Goal: Register for event/course: Sign up to attend an event or enroll in a course

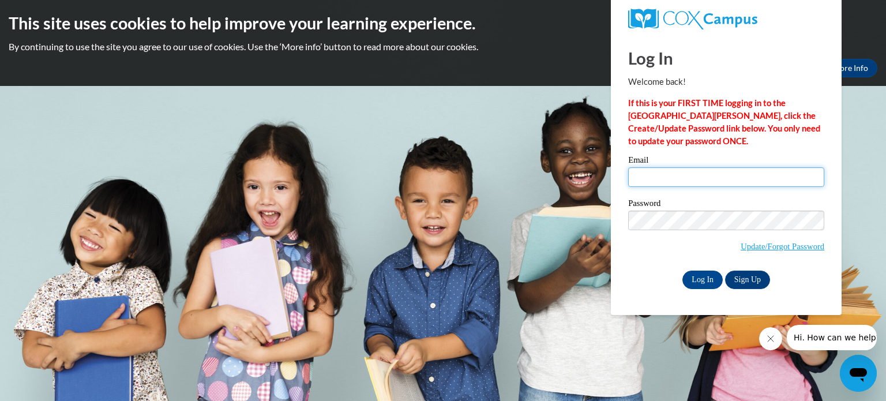
click at [652, 182] on input "Email" at bounding box center [726, 177] width 196 height 20
type input "[EMAIL_ADDRESS][DOMAIN_NAME]"
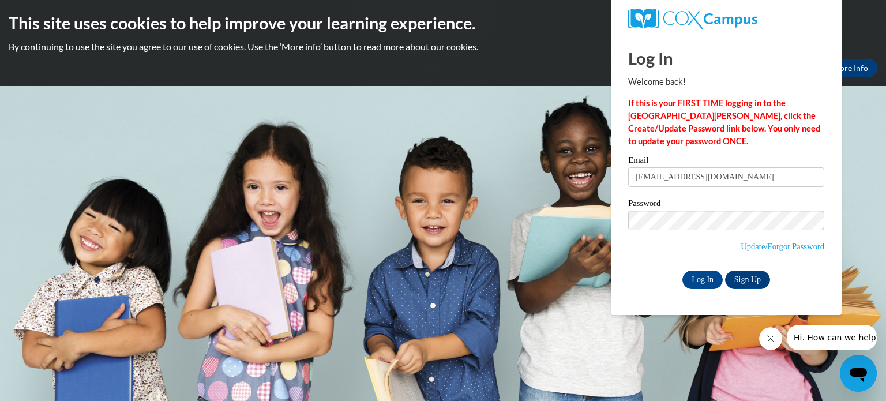
click at [467, 281] on body "This site uses cookies to help improve your learning experience. By continuing …" at bounding box center [443, 200] width 886 height 401
click at [701, 274] on input "Log In" at bounding box center [702, 279] width 40 height 18
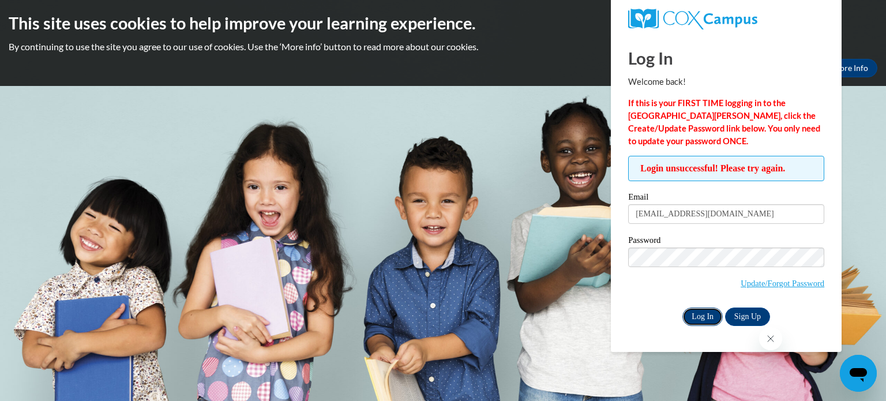
click at [705, 321] on input "Log In" at bounding box center [702, 316] width 40 height 18
click at [701, 316] on input "Log In" at bounding box center [702, 316] width 40 height 18
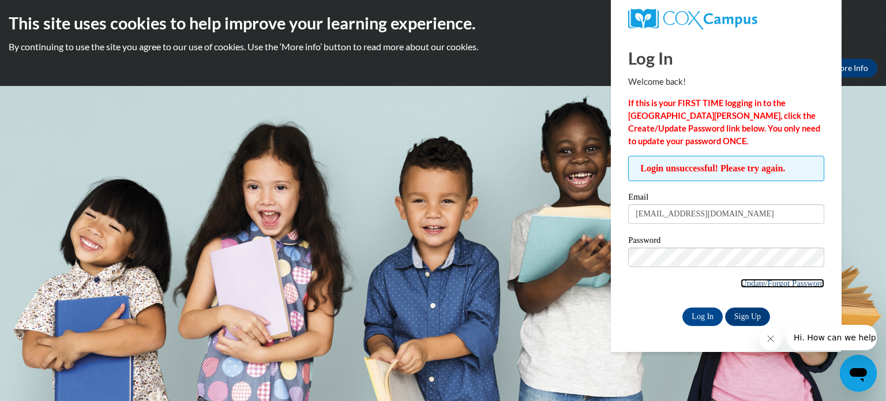
click at [775, 283] on link "Update/Forgot Password" at bounding box center [783, 283] width 84 height 9
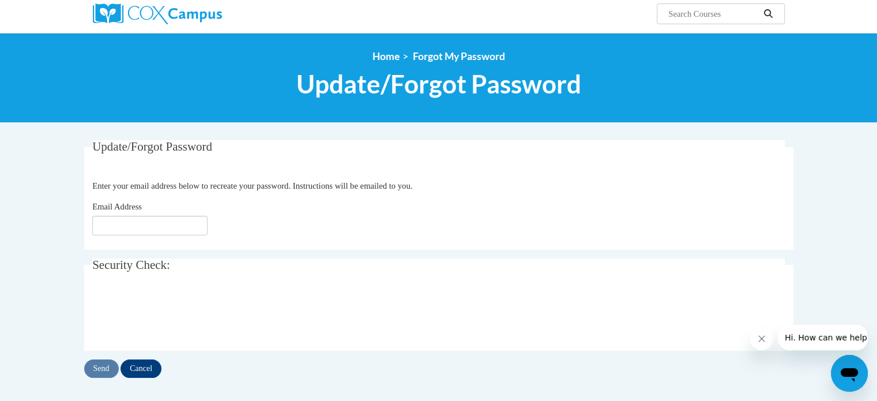
scroll to position [92, 0]
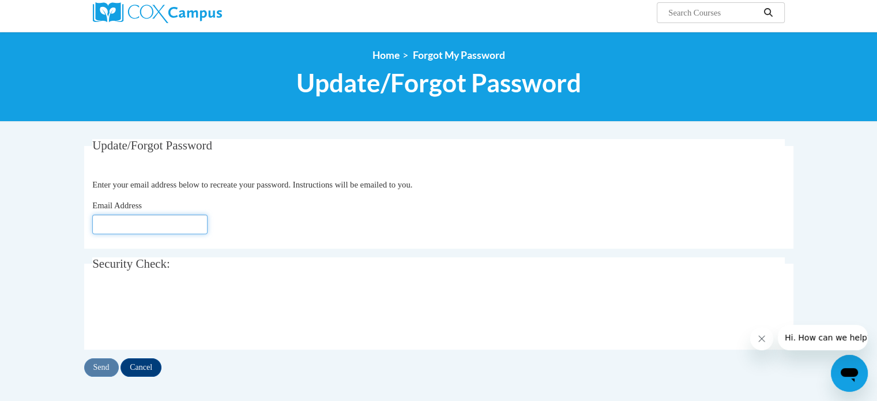
click at [129, 225] on input "Email Address" at bounding box center [149, 225] width 115 height 20
type input "lrizzo@kusd.edu"
click at [92, 366] on input "Send" at bounding box center [101, 367] width 35 height 18
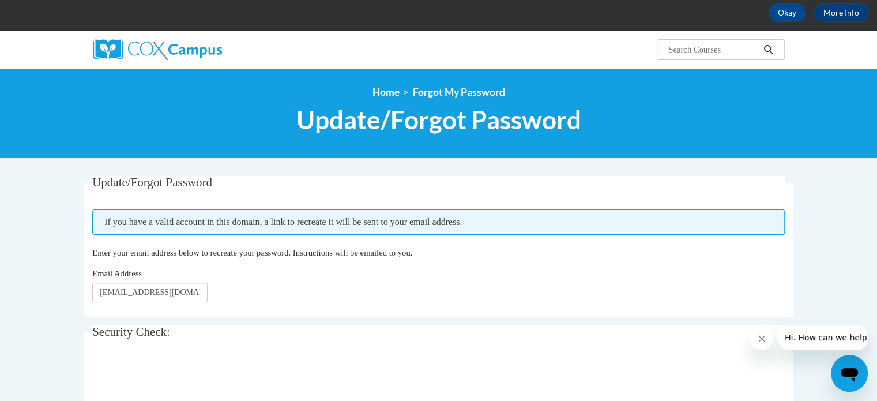
scroll to position [51, 0]
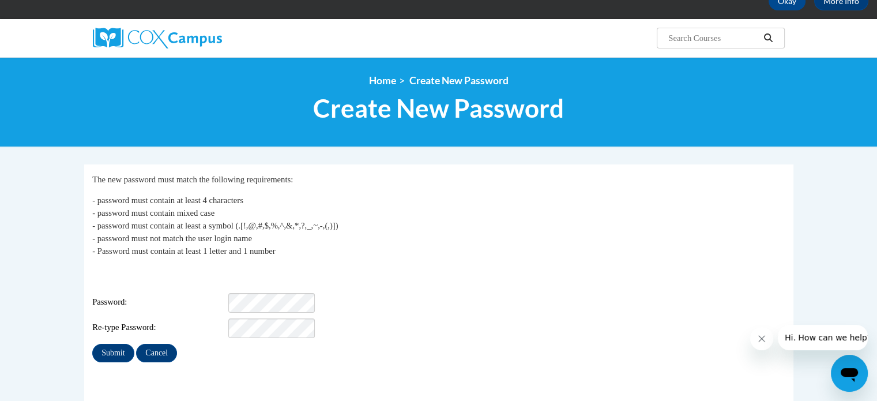
scroll to position [72, 0]
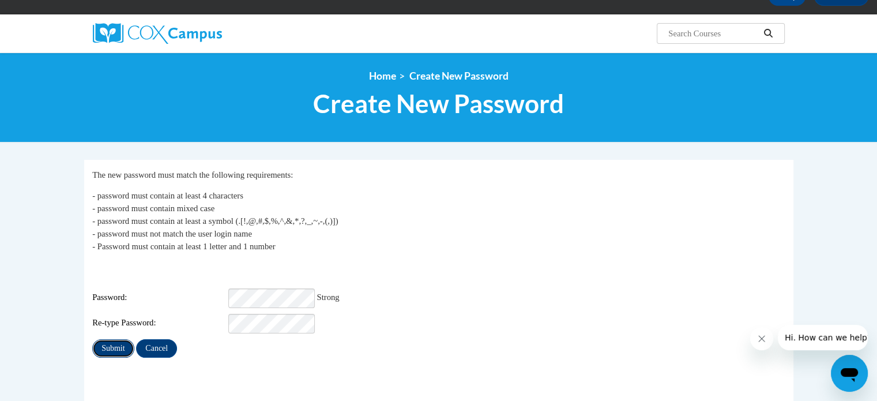
click at [111, 340] on input "Submit" at bounding box center [113, 348] width 42 height 18
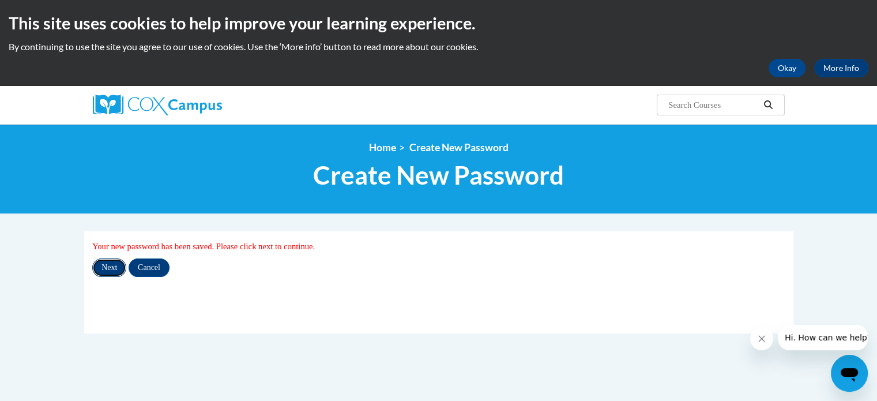
click at [108, 268] on input "Next" at bounding box center [109, 267] width 34 height 18
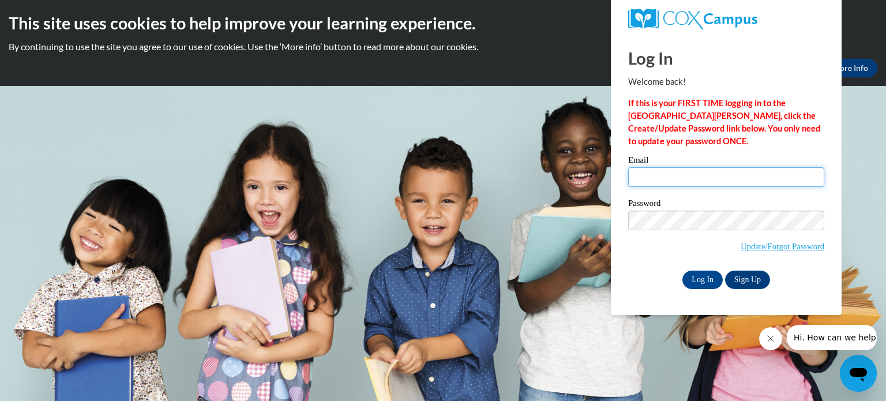
click at [677, 176] on input "Email" at bounding box center [726, 177] width 196 height 20
type input "lrizzo@kusd.edu"
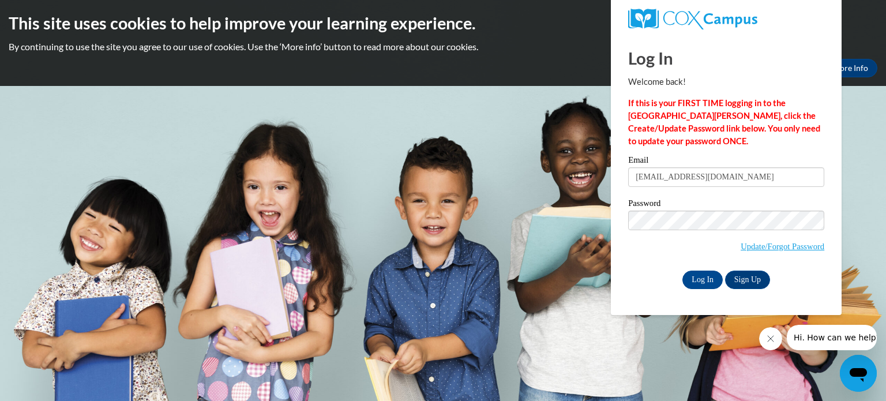
click at [505, 258] on body "This site uses cookies to help improve your learning experience. By continuing …" at bounding box center [443, 200] width 886 height 401
click at [708, 276] on input "Log In" at bounding box center [702, 279] width 40 height 18
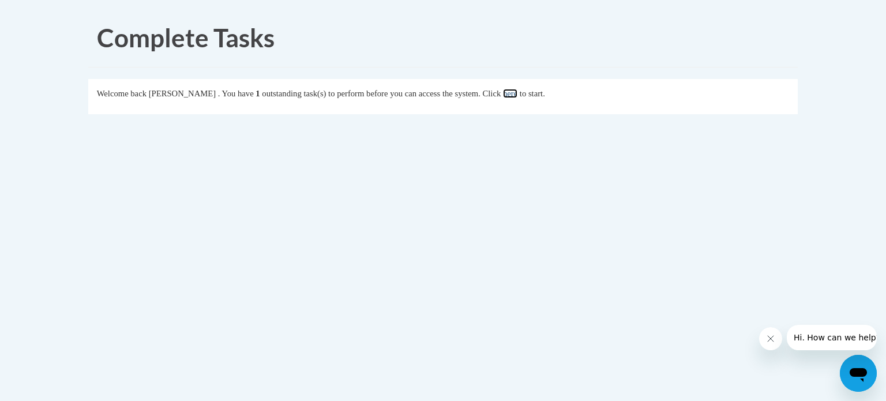
click at [517, 94] on link "here" at bounding box center [510, 93] width 14 height 9
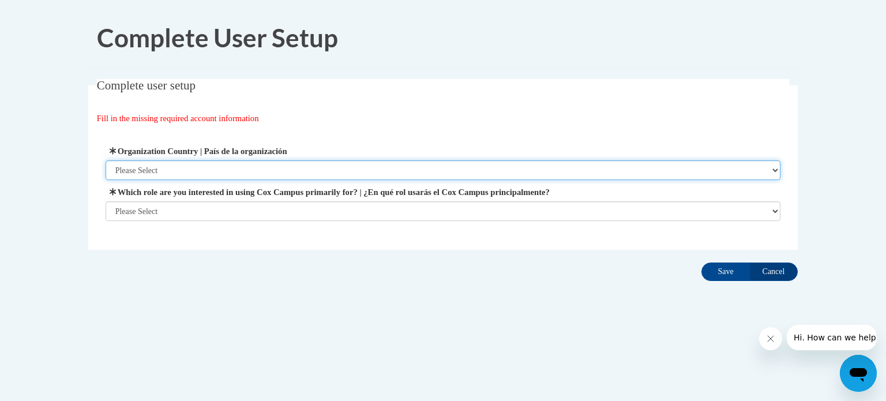
click at [164, 171] on select "Please Select [GEOGRAPHIC_DATA] | [GEOGRAPHIC_DATA] Outside of [GEOGRAPHIC_DATA…" at bounding box center [443, 170] width 675 height 20
select select "ad49bcad-a171-4b2e-b99c-48b446064914"
click at [106, 160] on select "Please Select [GEOGRAPHIC_DATA] | [GEOGRAPHIC_DATA] Outside of [GEOGRAPHIC_DATA…" at bounding box center [443, 170] width 675 height 20
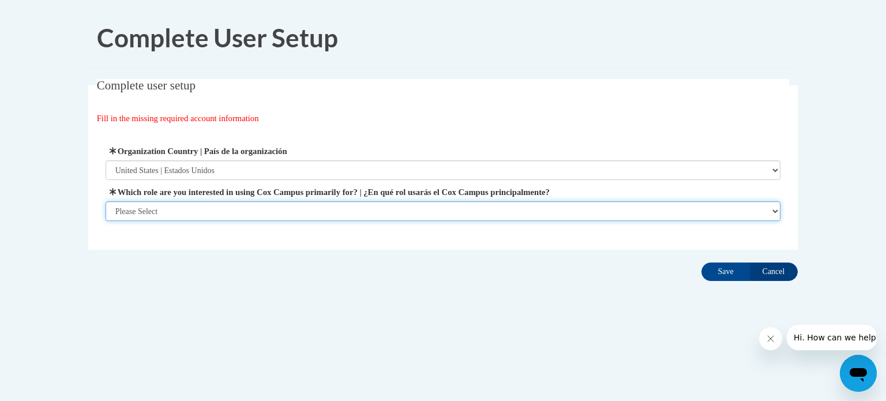
click at [178, 212] on select "Please Select College/University | Colegio/Universidad Community/Nonprofit Part…" at bounding box center [443, 211] width 675 height 20
select select "fbf2d438-af2f-41f8-98f1-81c410e29de3"
click at [106, 221] on select "Please Select College/University | Colegio/Universidad Community/Nonprofit Part…" at bounding box center [443, 211] width 675 height 20
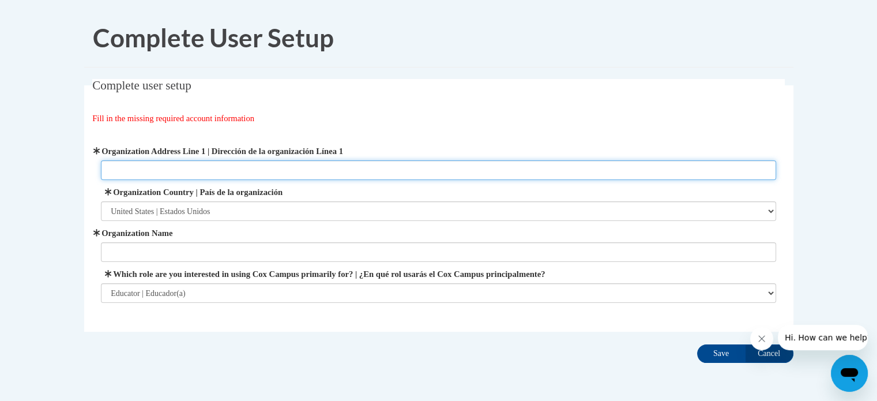
click at [149, 173] on input "Organization Address Line 1 | Dirección de la organización Línea 1" at bounding box center [438, 170] width 675 height 20
type input "K"
paste input "[STREET_ADDRESS]"
type input "[STREET_ADDRESS]"
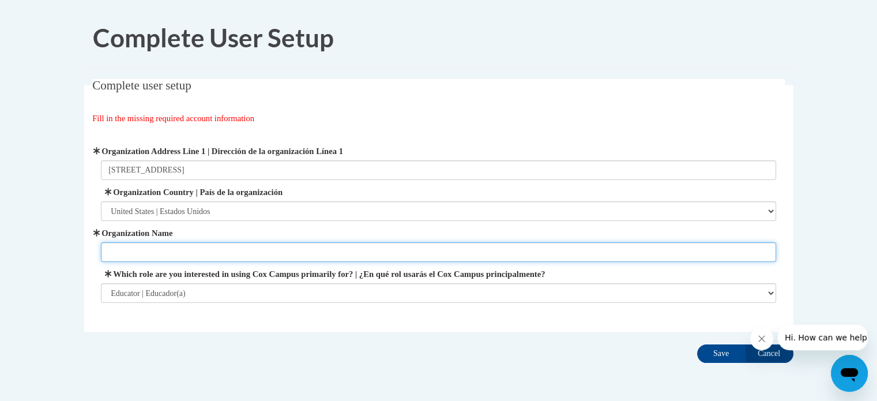
click at [145, 257] on input "Organization Name" at bounding box center [438, 252] width 675 height 20
type input "Kenosha Unified School District #1"
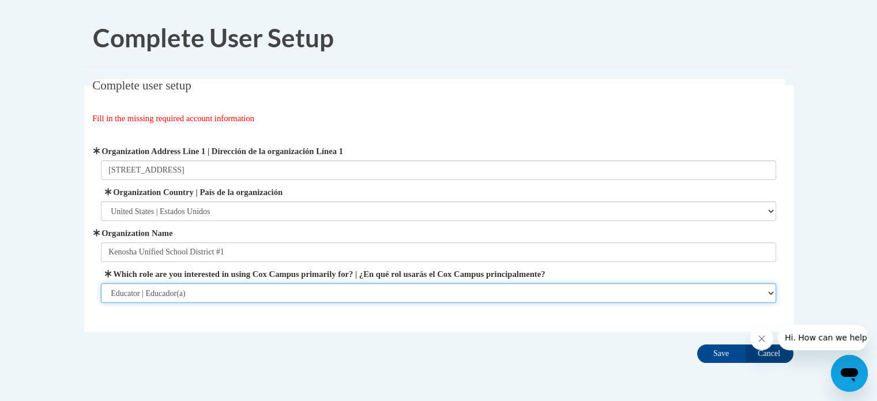
click at [200, 294] on select "Please Select College/University | Colegio/Universidad Community/Nonprofit Part…" at bounding box center [438, 293] width 675 height 20
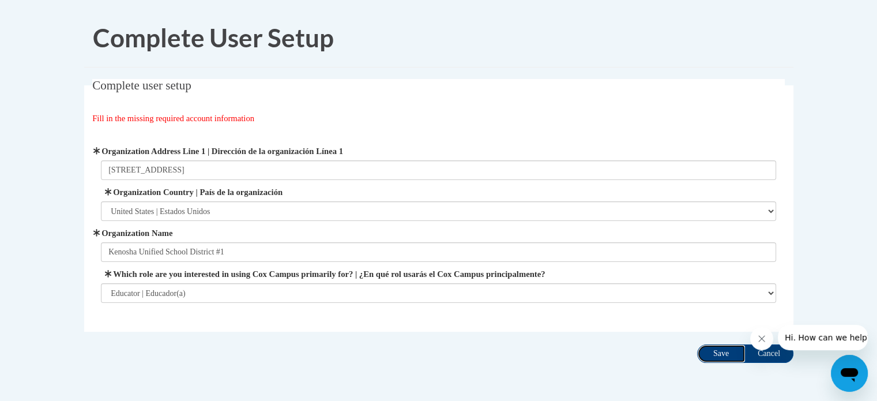
click at [718, 351] on input "Save" at bounding box center [721, 353] width 48 height 18
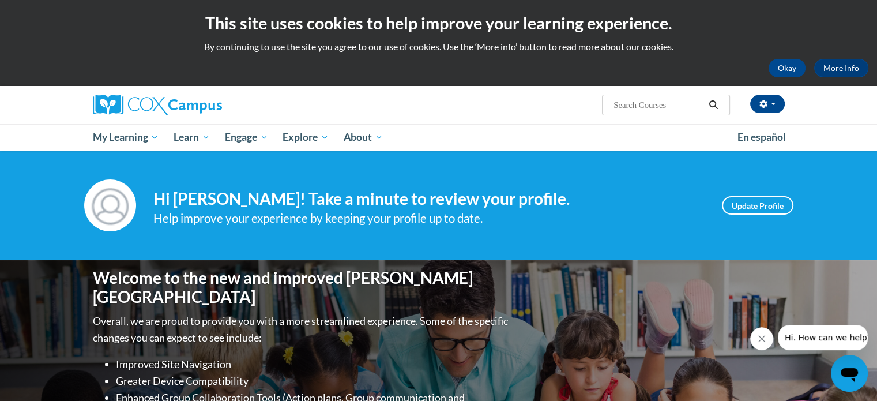
click at [622, 107] on input "Search..." at bounding box center [658, 105] width 92 height 14
type input "Comprehension 4.0"
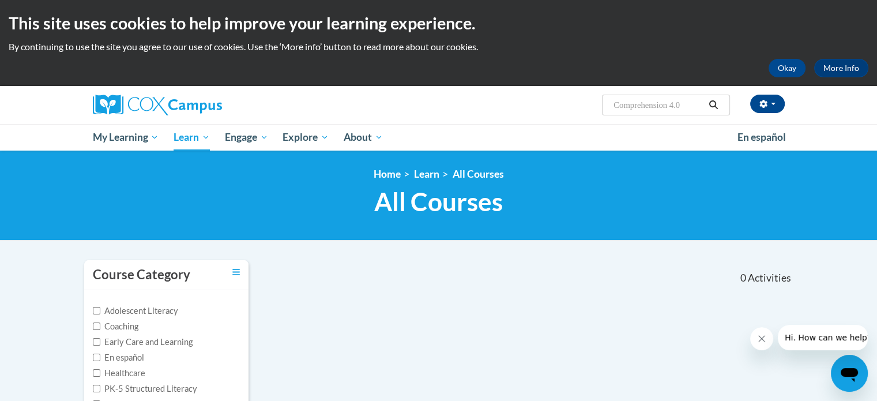
click at [690, 106] on input "Comprehension 4.0" at bounding box center [658, 105] width 92 height 14
type input "Comprehension"
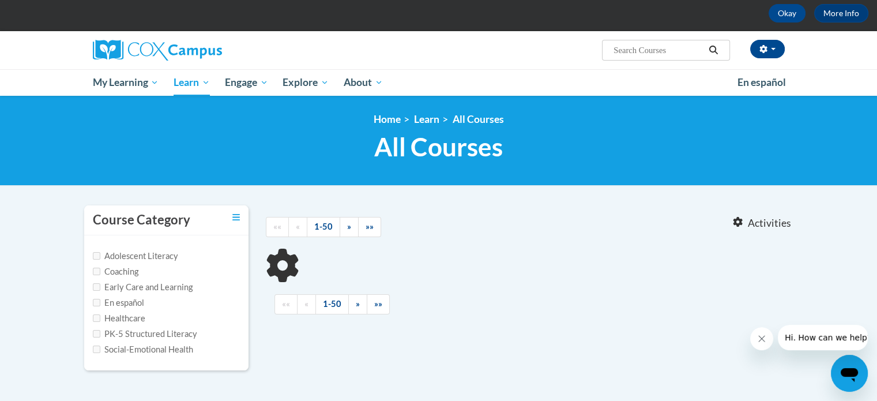
type input "Comprehension"
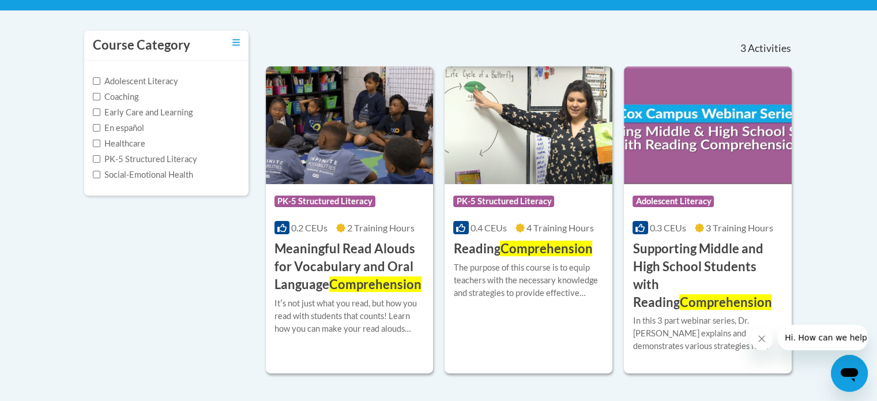
scroll to position [230, 0]
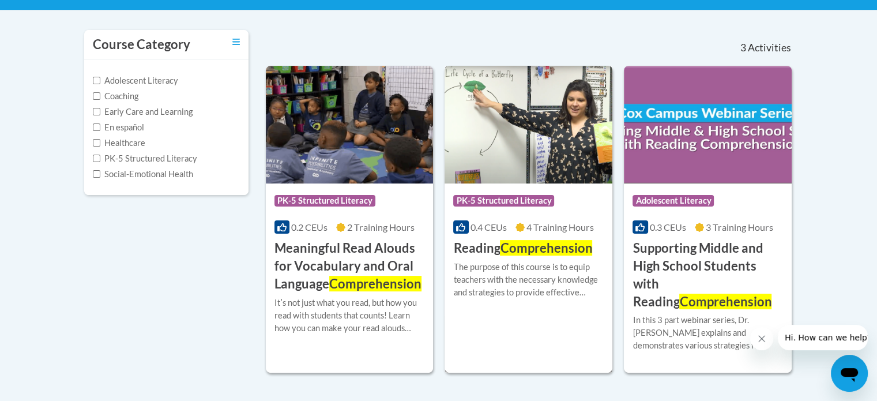
click at [529, 251] on span "Comprehension" at bounding box center [546, 248] width 92 height 16
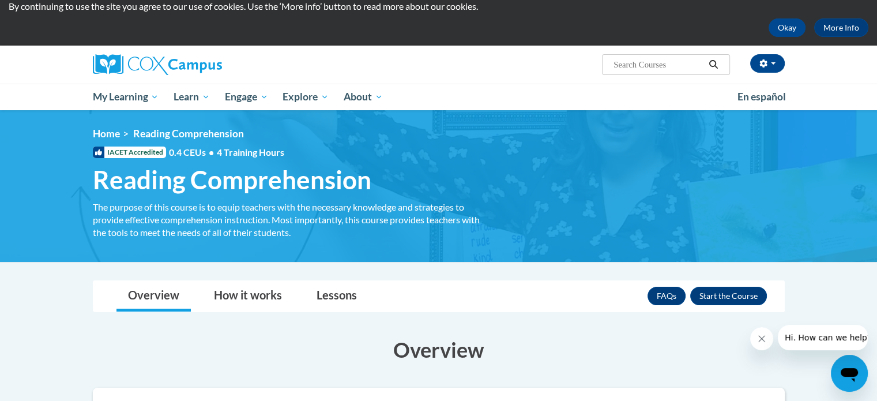
scroll to position [39, 0]
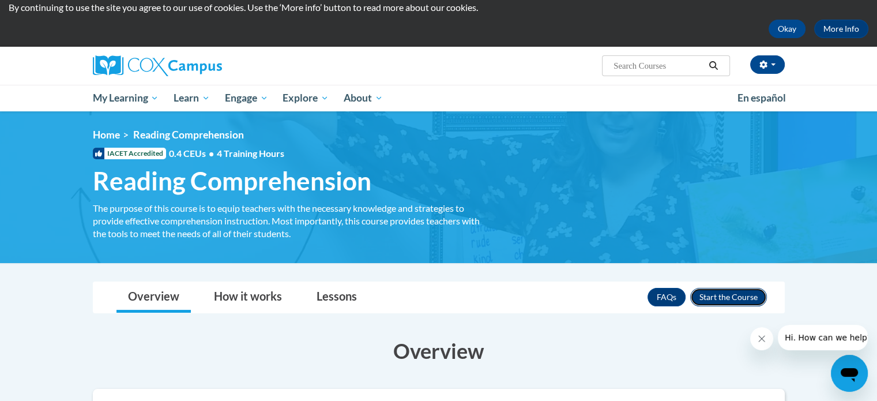
click at [735, 296] on button "Enroll" at bounding box center [728, 297] width 77 height 18
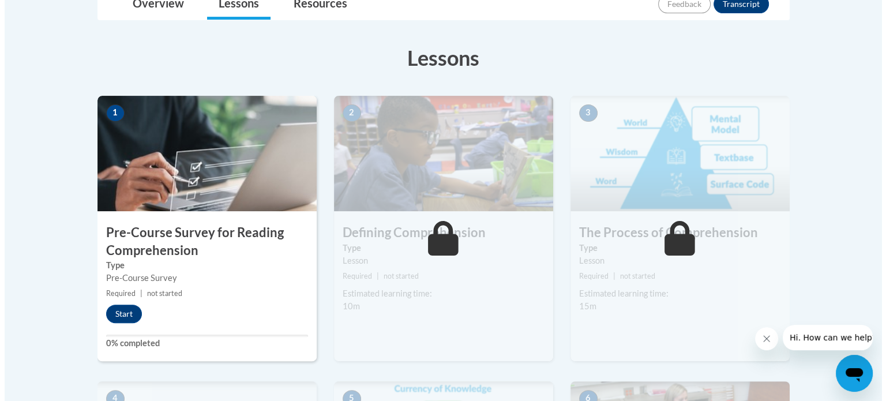
scroll to position [291, 0]
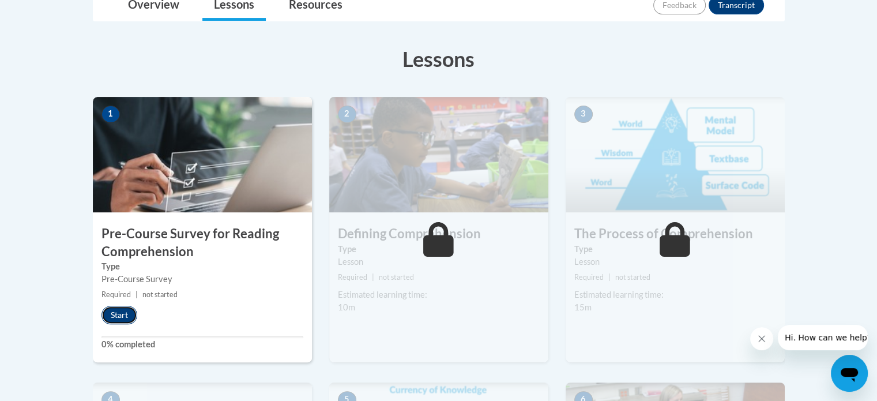
click at [111, 315] on button "Start" at bounding box center [120, 315] width 36 height 18
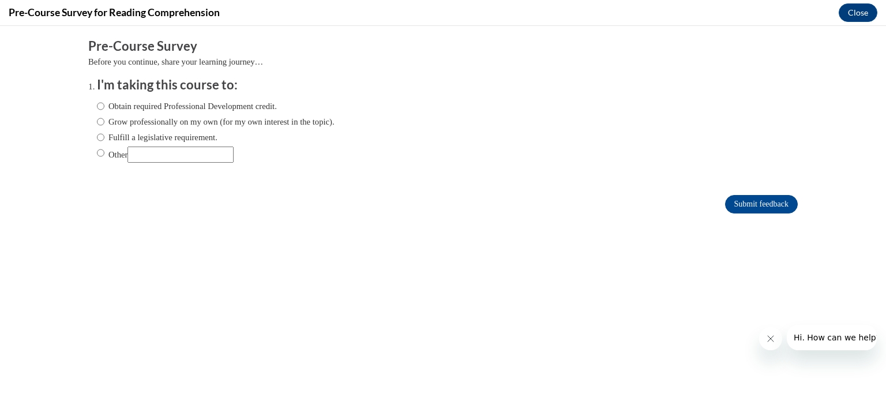
scroll to position [0, 0]
click at [97, 103] on input "Obtain required Professional Development credit." at bounding box center [100, 106] width 7 height 13
radio input "true"
click at [748, 204] on input "Submit feedback" at bounding box center [761, 204] width 73 height 18
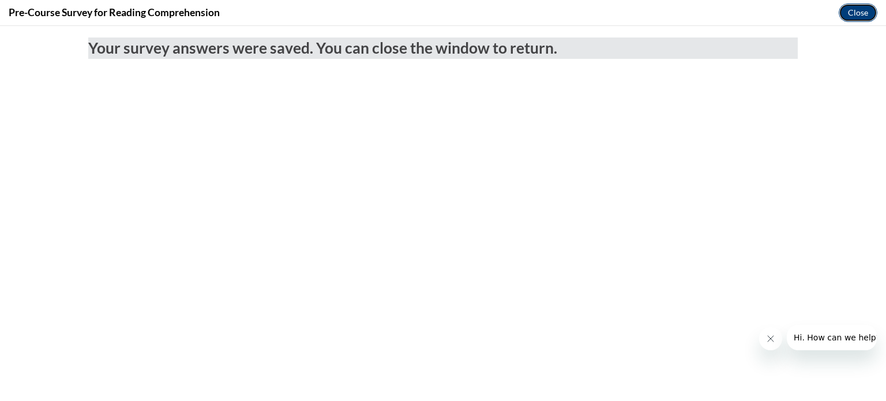
click at [859, 11] on button "Close" at bounding box center [858, 12] width 39 height 18
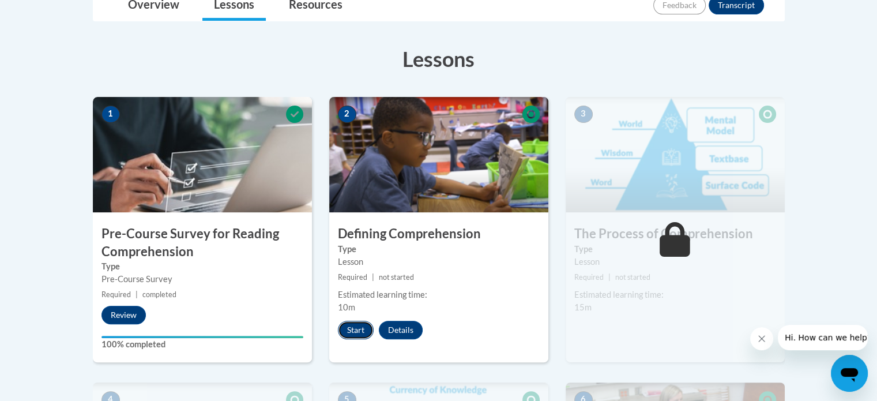
click at [355, 327] on button "Start" at bounding box center [356, 330] width 36 height 18
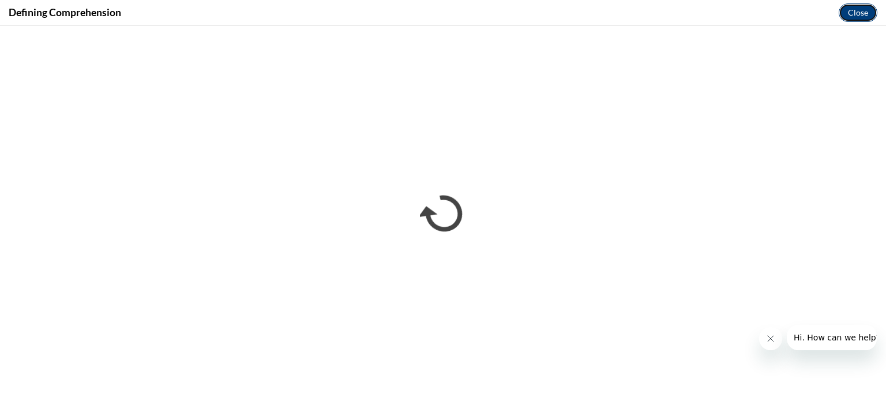
click at [851, 8] on button "Close" at bounding box center [858, 12] width 39 height 18
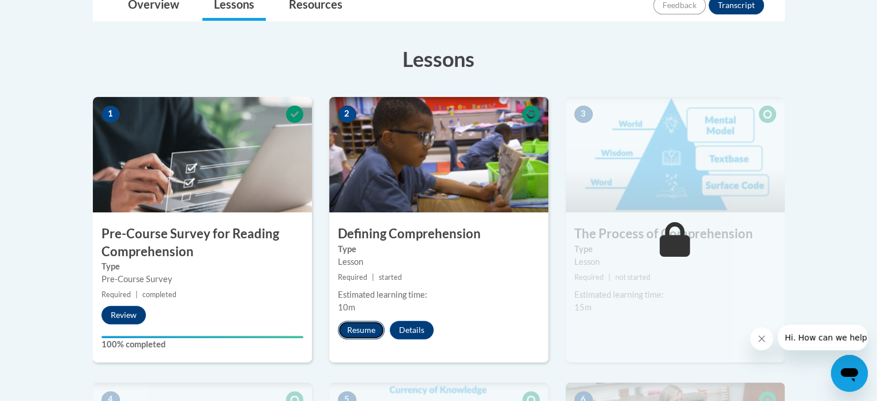
click at [355, 327] on button "Resume" at bounding box center [361, 330] width 47 height 18
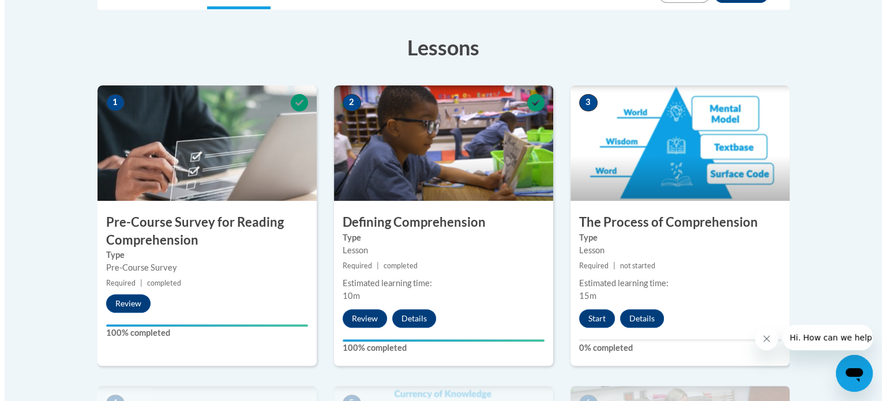
scroll to position [333, 0]
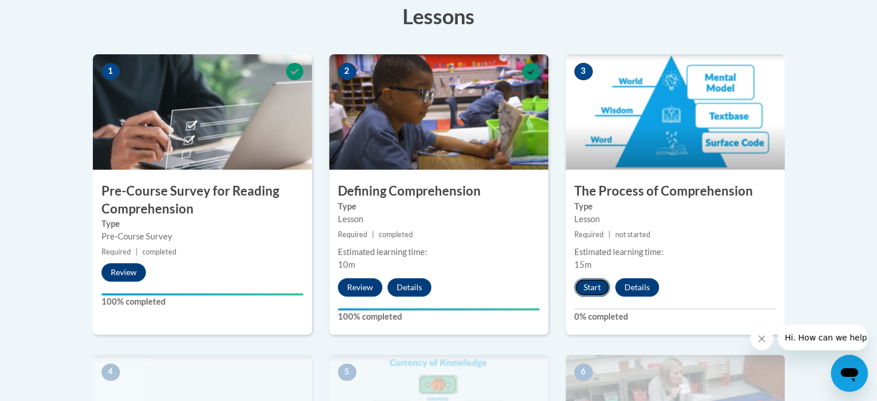
click at [587, 290] on button "Start" at bounding box center [592, 287] width 36 height 18
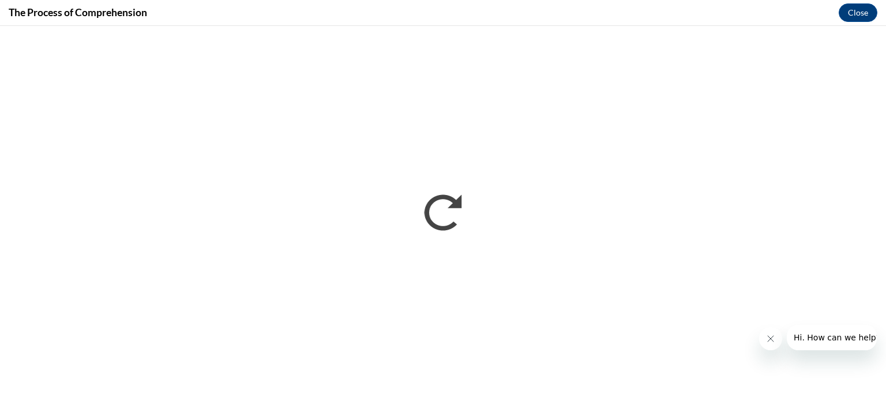
scroll to position [0, 0]
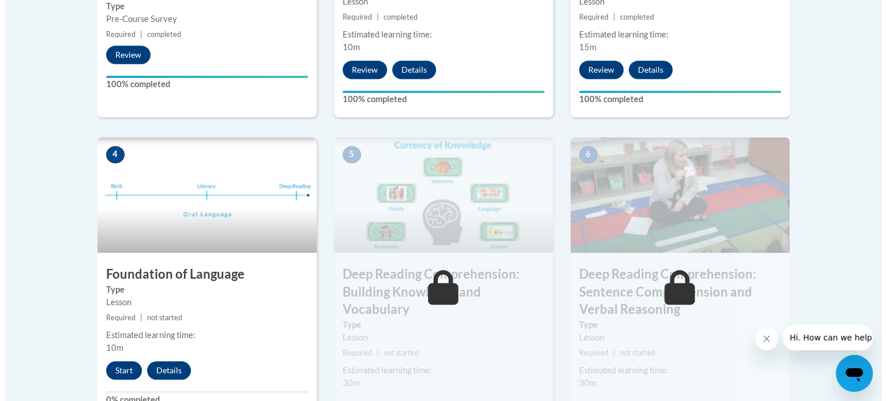
scroll to position [555, 0]
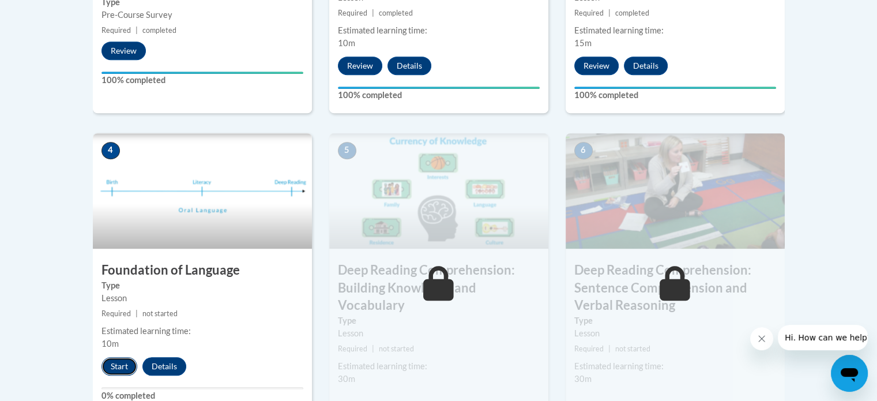
click at [114, 366] on button "Start" at bounding box center [120, 366] width 36 height 18
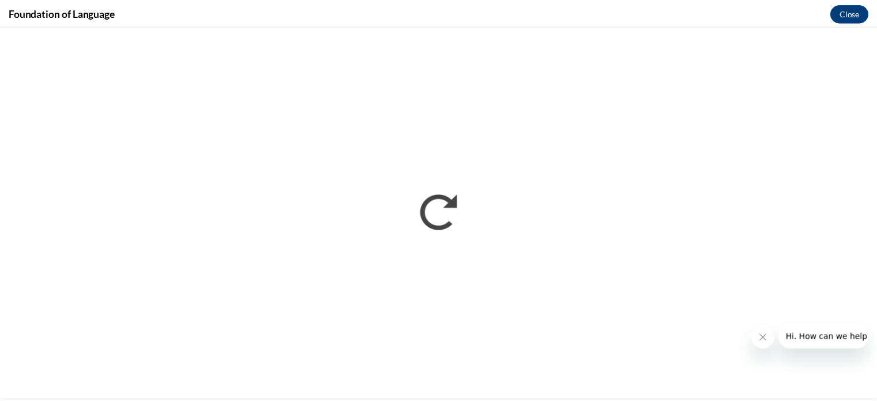
scroll to position [0, 0]
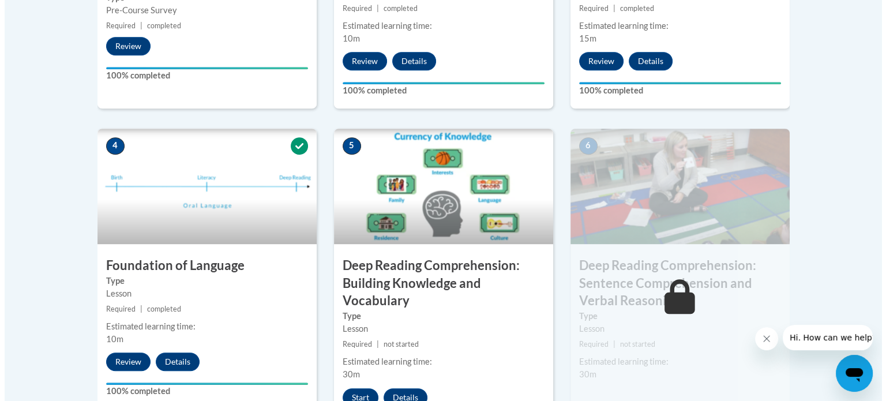
scroll to position [593, 0]
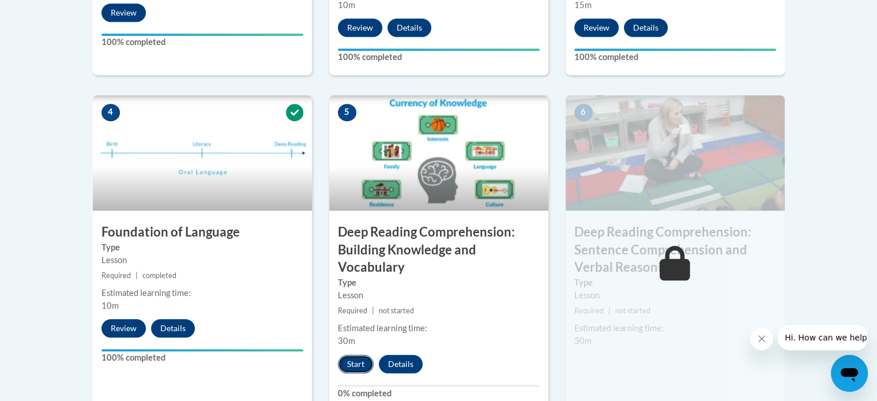
click at [359, 363] on button "Start" at bounding box center [356, 364] width 36 height 18
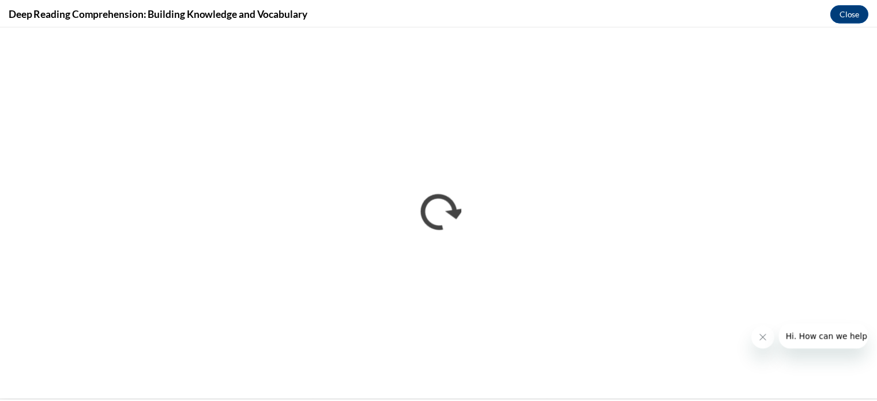
scroll to position [0, 0]
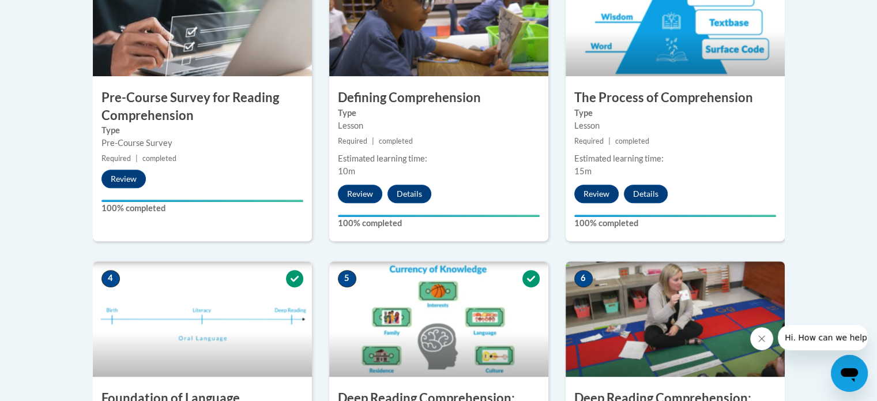
scroll to position [440, 0]
